Goal: Transaction & Acquisition: Purchase product/service

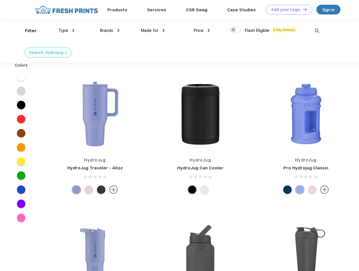
click at [287, 10] on link "Add your Logo Design Tool" at bounding box center [289, 10] width 47 height 10
click at [0, 0] on div "Design Tool" at bounding box center [0, 0] width 0 height 0
click at [302, 9] on link "Add your Logo Design Tool" at bounding box center [289, 10] width 47 height 10
click at [27, 31] on div "Filter" at bounding box center [31, 31] width 12 height 6
click at [67, 30] on span "Type" at bounding box center [63, 30] width 10 height 5
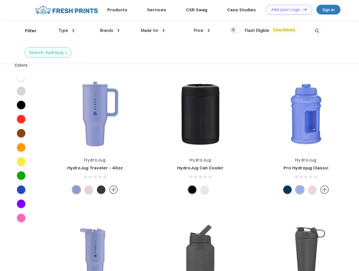
click at [110, 30] on span "Brands" at bounding box center [107, 30] width 14 height 5
click at [153, 30] on span "Made for" at bounding box center [150, 30] width 18 height 5
click at [202, 30] on span "Price" at bounding box center [199, 30] width 10 height 5
click at [236, 30] on div at bounding box center [235, 30] width 11 height 6
click at [234, 30] on input "checkbox" at bounding box center [232, 28] width 4 height 4
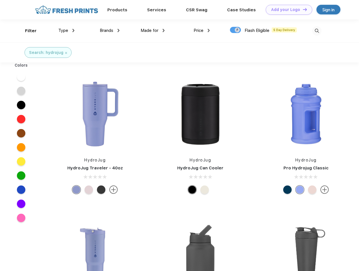
click at [317, 31] on img at bounding box center [316, 30] width 9 height 9
